Goal: Information Seeking & Learning: Learn about a topic

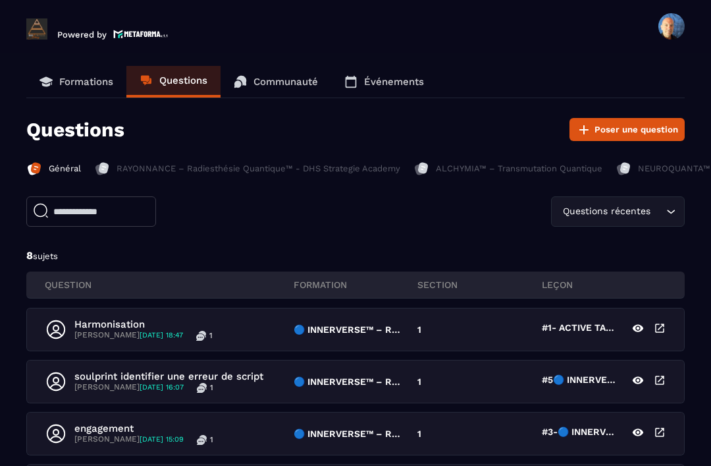
click at [78, 86] on p "Formations" at bounding box center [86, 82] width 54 height 12
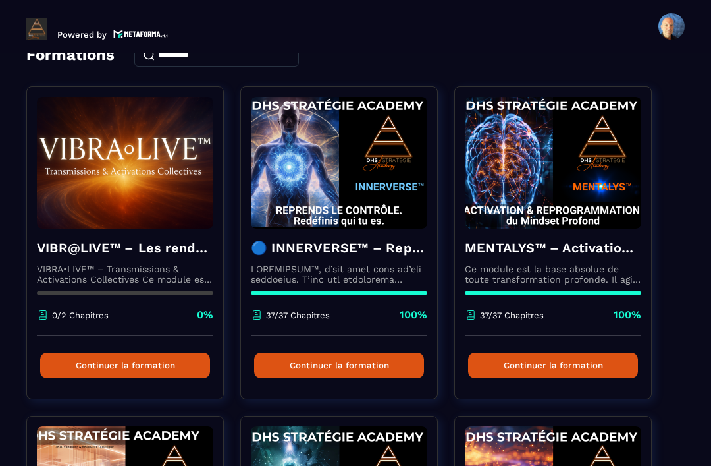
scroll to position [74, 0]
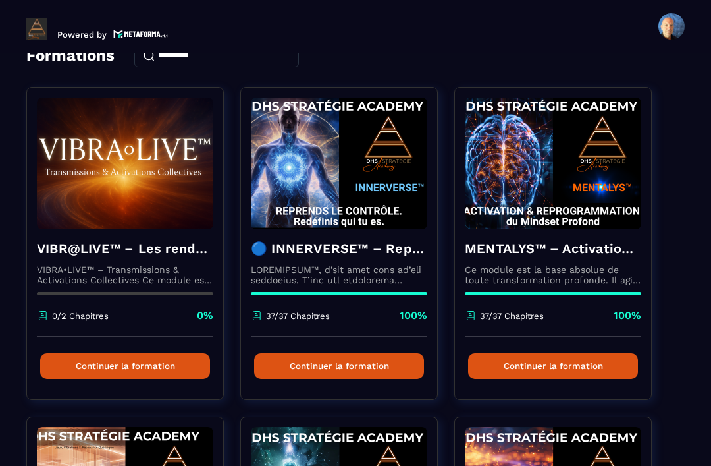
click at [381, 258] on h4 "🔵 INNERVERSE™ – Reprogrammation Quantique & Activation du Soi Réel" at bounding box center [339, 248] width 177 height 18
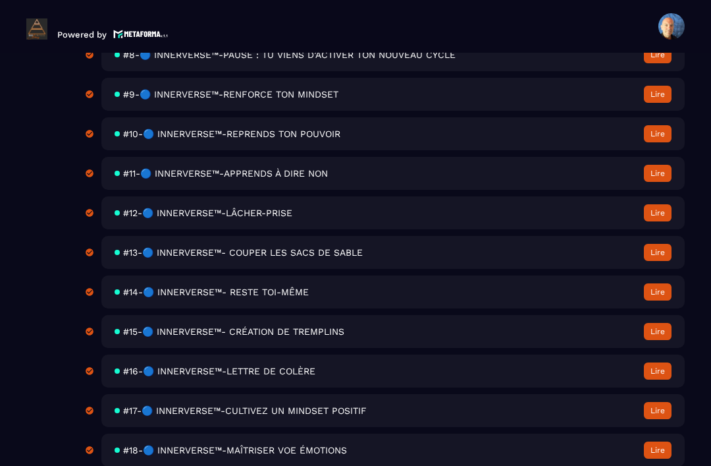
scroll to position [784, 0]
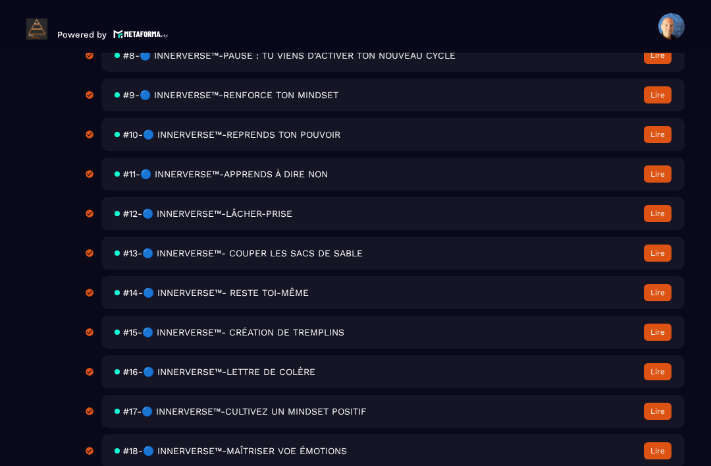
click at [586, 262] on div "#13-🔵 INNERVERSE™- COUPER LES SACS DE SABLE Lire" at bounding box center [393, 252] width 584 height 33
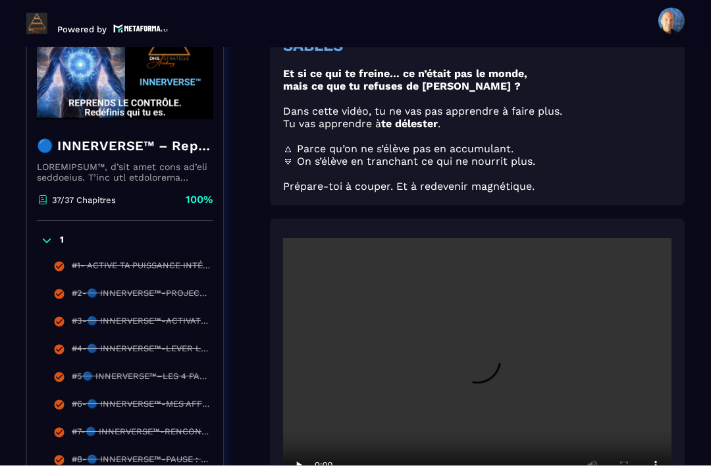
scroll to position [39, 0]
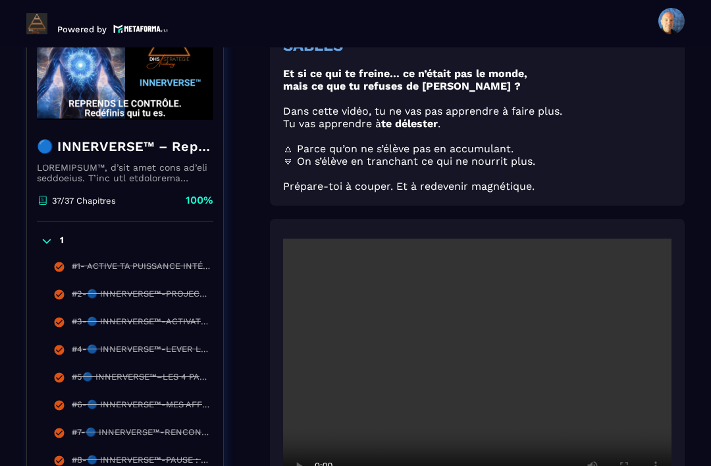
click at [483, 332] on video at bounding box center [477, 367] width 389 height 259
click at [503, 325] on video at bounding box center [477, 367] width 389 height 259
click at [494, 335] on video at bounding box center [477, 367] width 389 height 259
click at [478, 336] on video at bounding box center [477, 367] width 389 height 259
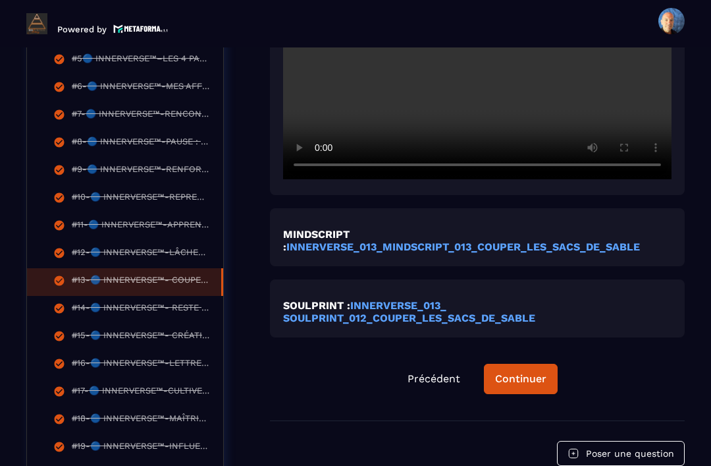
scroll to position [518, 0]
click at [522, 372] on div "Continuer" at bounding box center [520, 378] width 51 height 13
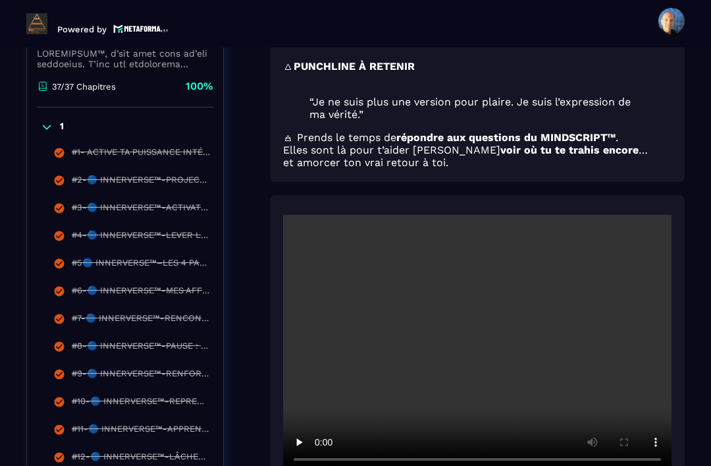
scroll to position [314, 0]
click at [474, 318] on video at bounding box center [477, 343] width 389 height 259
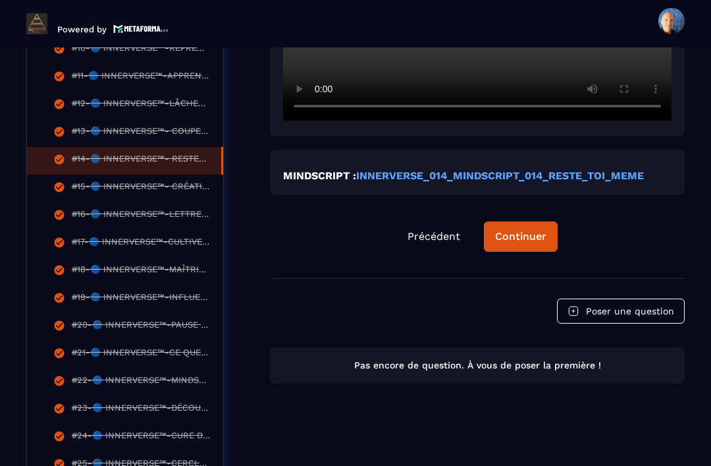
scroll to position [662, 0]
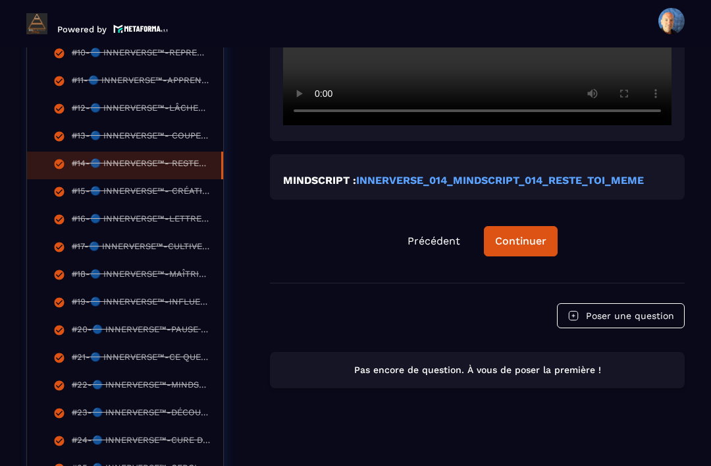
click at [528, 226] on button "Continuer" at bounding box center [521, 241] width 74 height 30
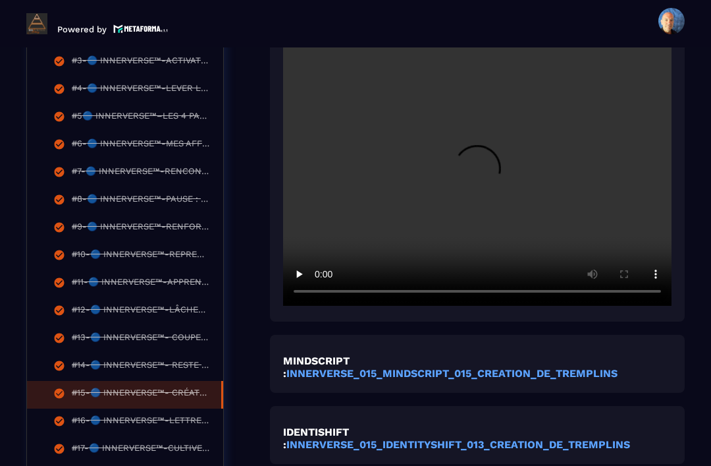
scroll to position [460, 0]
click at [482, 163] on video at bounding box center [477, 176] width 389 height 259
click at [436, 213] on video at bounding box center [477, 176] width 389 height 259
click at [462, 180] on video at bounding box center [477, 176] width 389 height 259
click at [481, 152] on video at bounding box center [477, 176] width 389 height 259
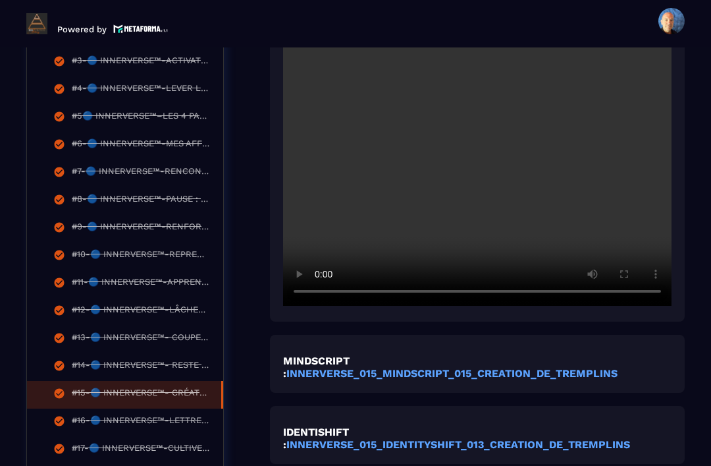
click at [476, 152] on video at bounding box center [477, 176] width 389 height 259
click at [465, 146] on video at bounding box center [477, 176] width 389 height 259
click at [476, 144] on video at bounding box center [477, 176] width 389 height 259
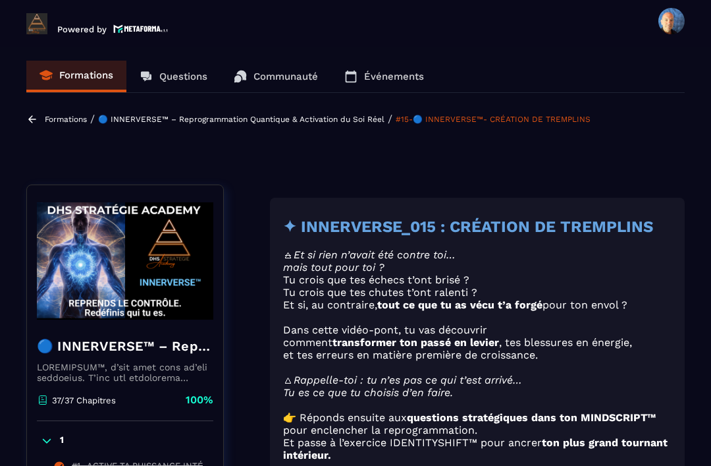
scroll to position [0, 0]
